Goal: Book appointment/travel/reservation

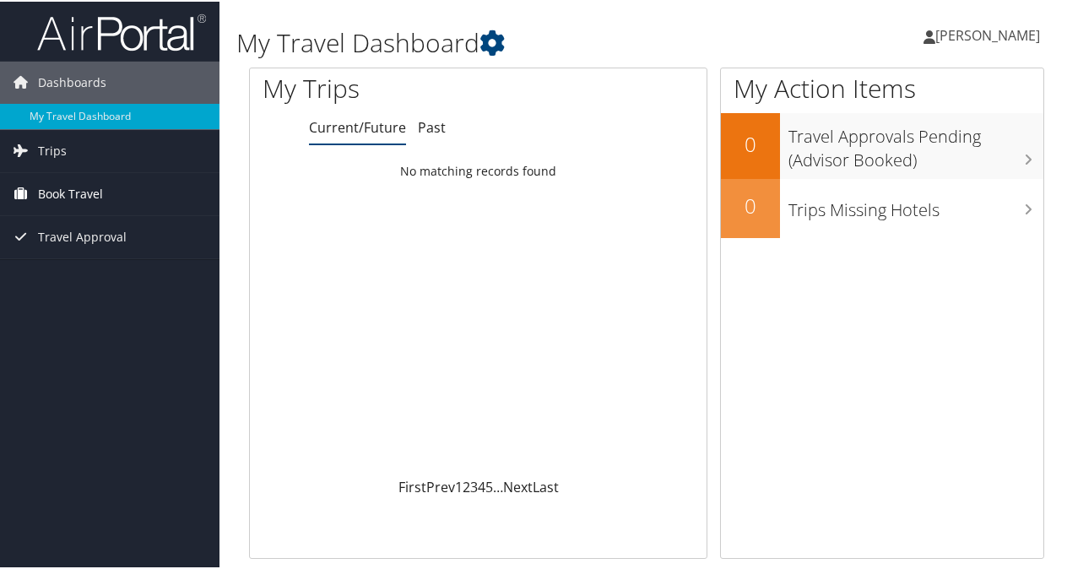
click at [84, 198] on span "Book Travel" at bounding box center [70, 192] width 65 height 42
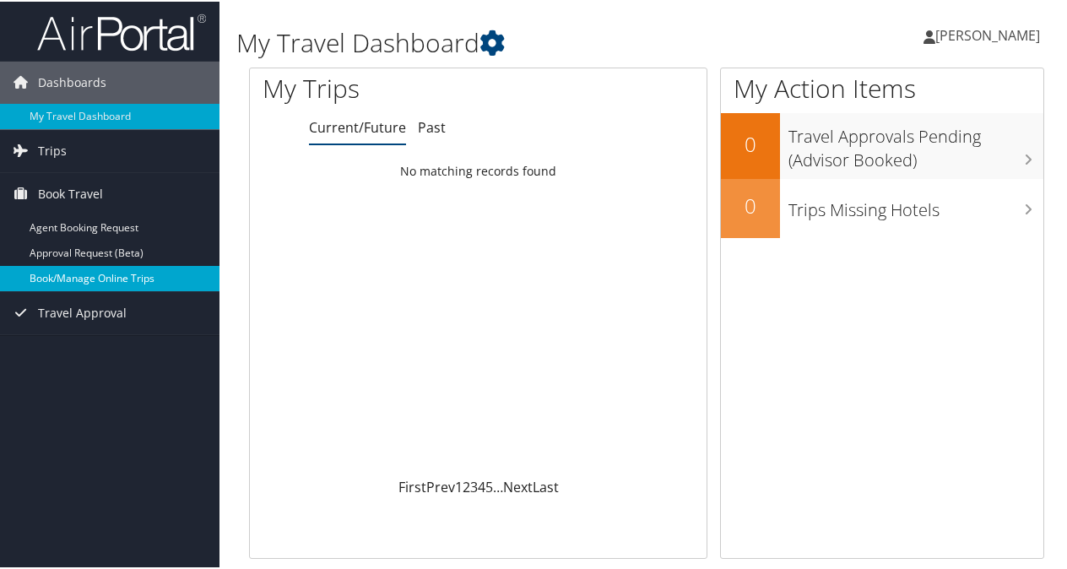
click at [57, 272] on link "Book/Manage Online Trips" at bounding box center [110, 276] width 220 height 25
